Goal: Task Accomplishment & Management: Manage account settings

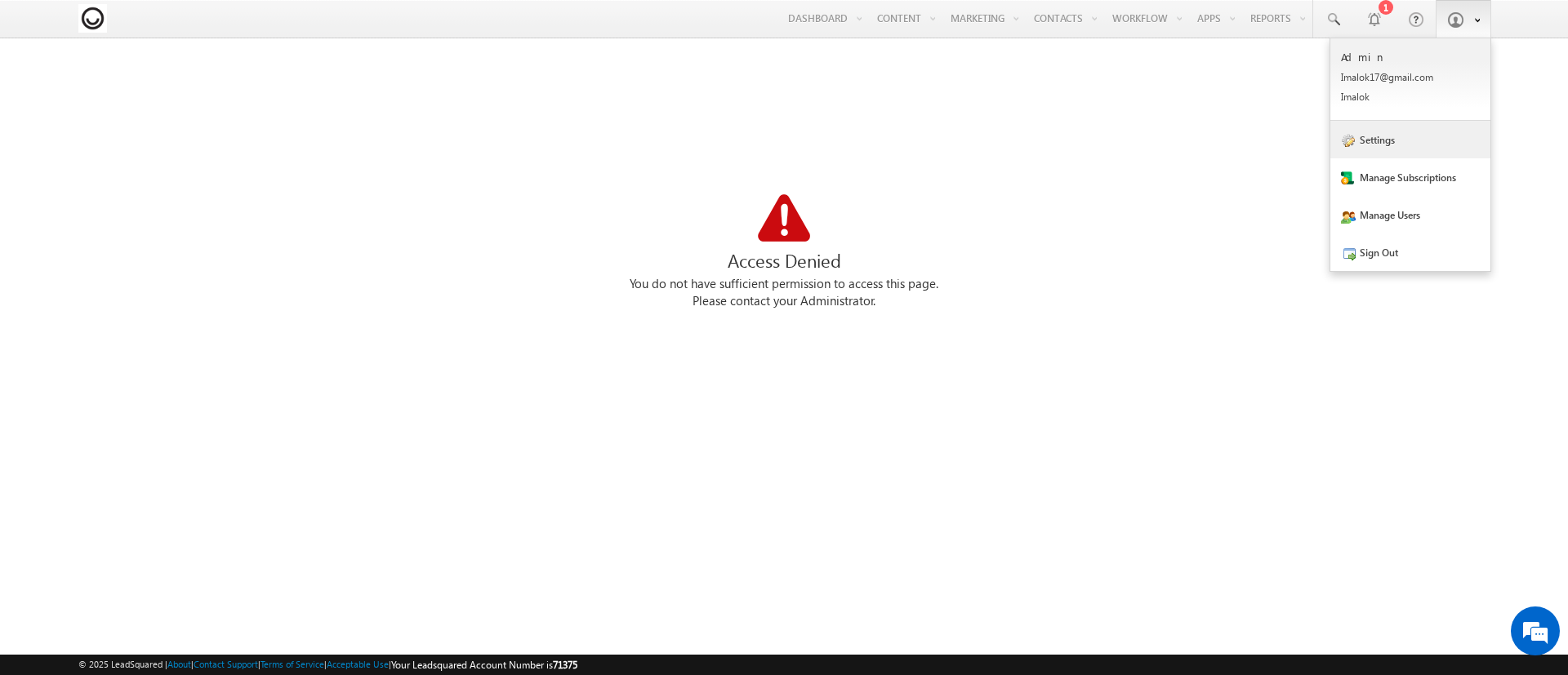
click at [1403, 155] on link "Settings" at bounding box center [1410, 139] width 160 height 38
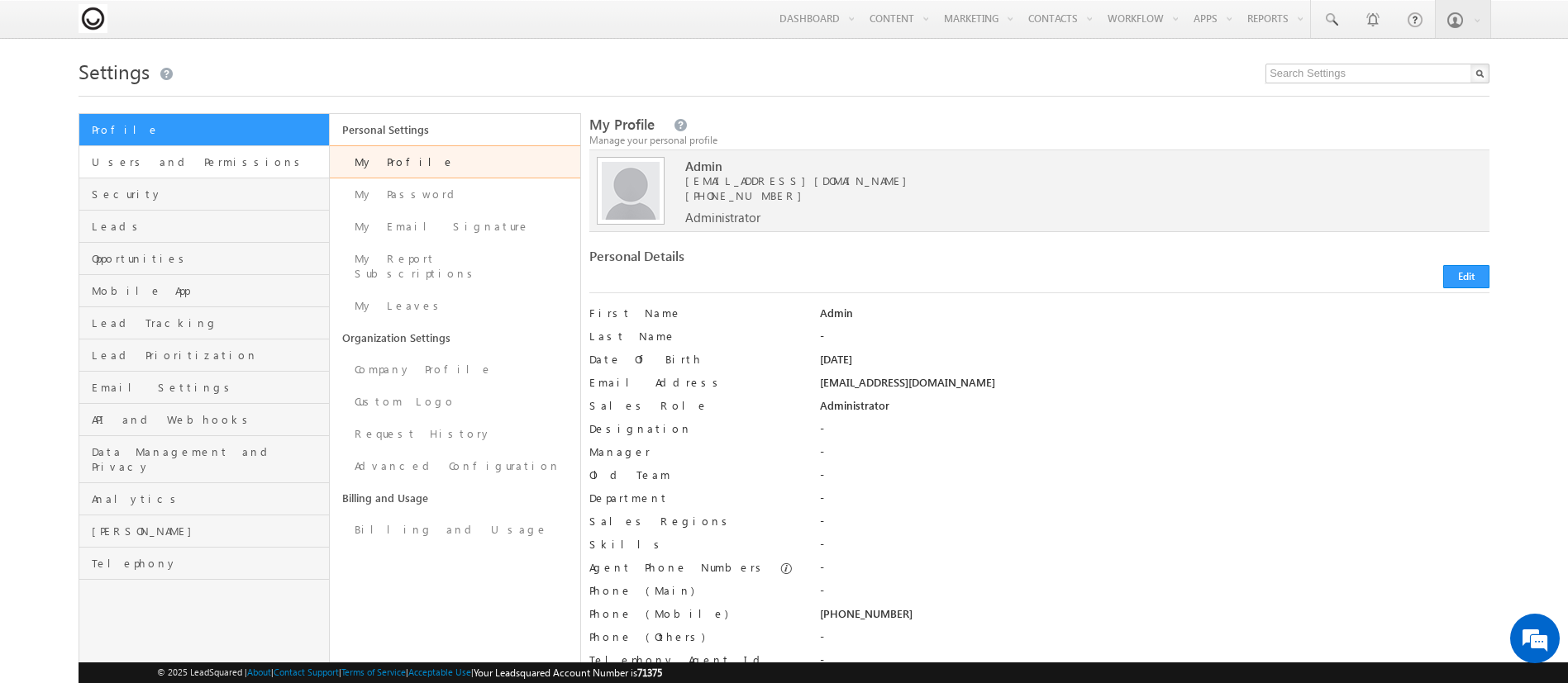
click at [206, 171] on link "Users and Permissions" at bounding box center [203, 162] width 249 height 33
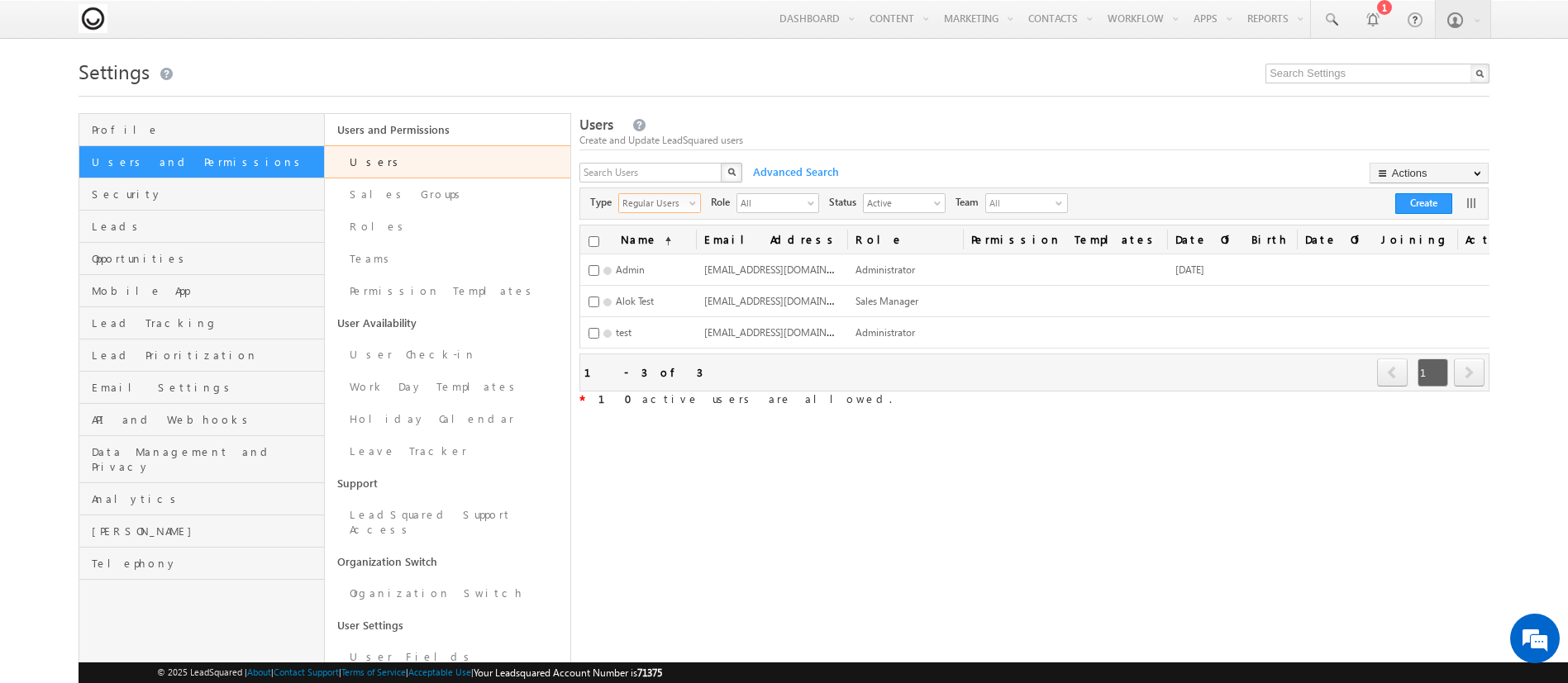
click at [685, 208] on span "Regular Users" at bounding box center [653, 202] width 68 height 17
click at [689, 227] on li "All" at bounding box center [670, 223] width 81 height 17
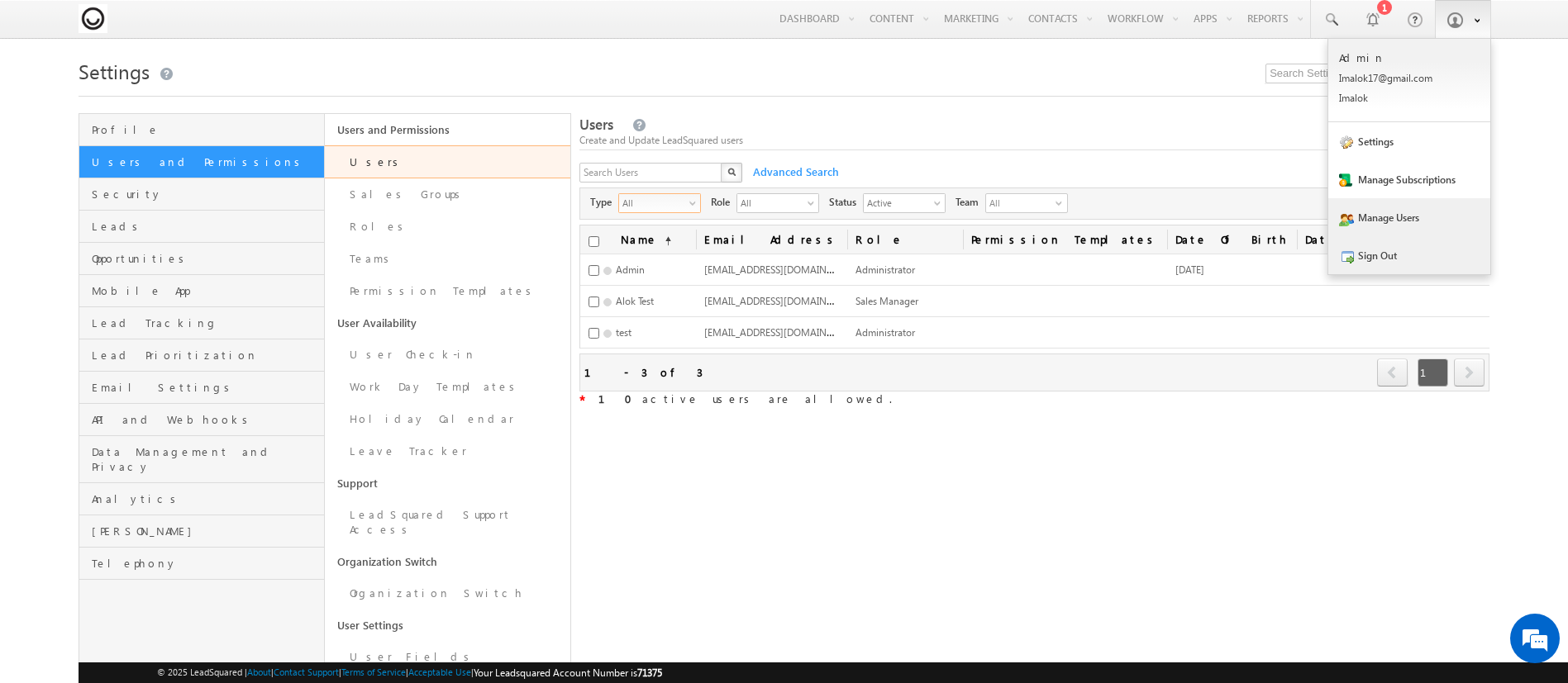
click at [1422, 252] on link "Sign Out" at bounding box center [1409, 255] width 162 height 38
